Goal: Task Accomplishment & Management: Complete application form

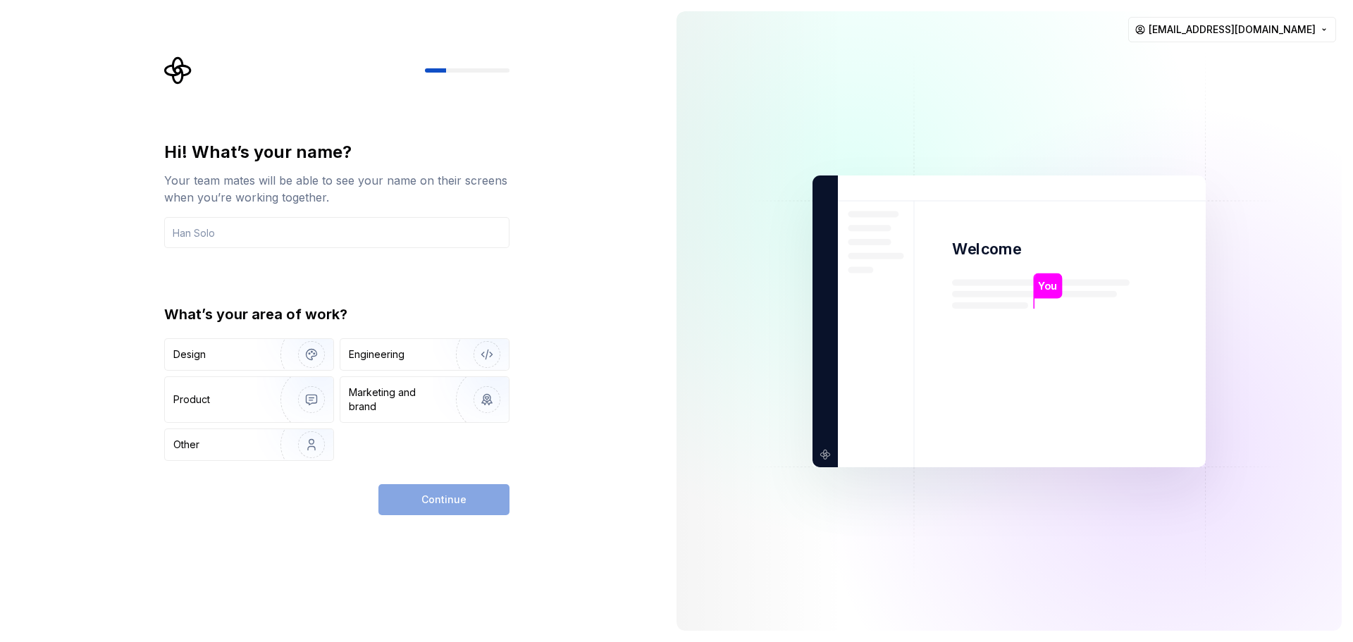
click at [133, 509] on div "Hi! What’s your name? Your team mates will be able to see your name on their sc…" at bounding box center [332, 321] width 665 height 642
